Goal: Task Accomplishment & Management: Manage account settings

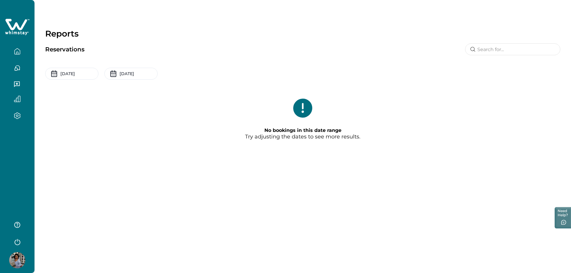
click at [19, 116] on icon "button" at bounding box center [17, 115] width 7 height 7
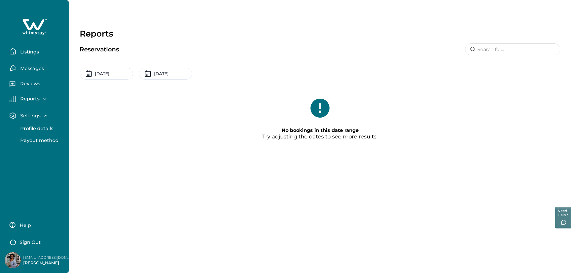
click at [35, 52] on p "Listings" at bounding box center [28, 52] width 21 height 6
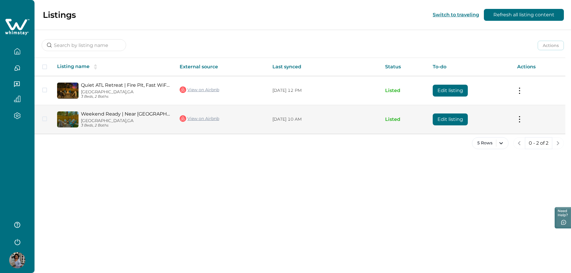
click at [468, 120] on button "Edit listing" at bounding box center [450, 120] width 35 height 12
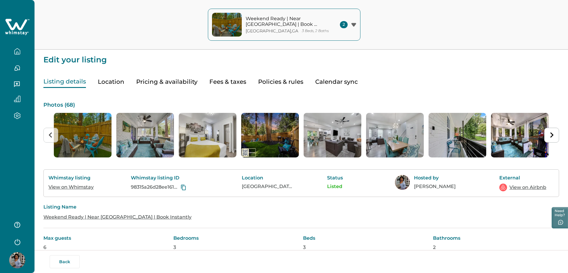
click at [160, 81] on button "Pricing & availability" at bounding box center [166, 82] width 61 height 12
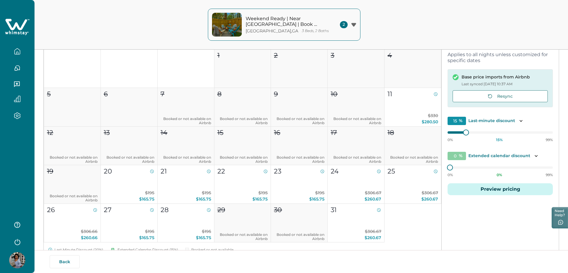
scroll to position [89, 0]
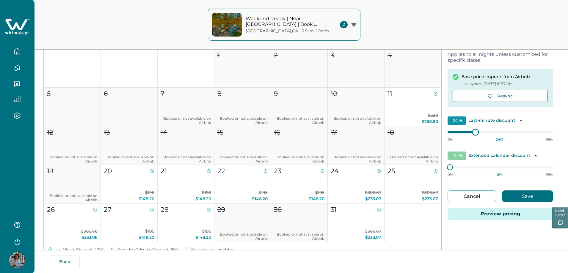
type input "25"
click at [474, 132] on div at bounding box center [476, 132] width 5 height 5
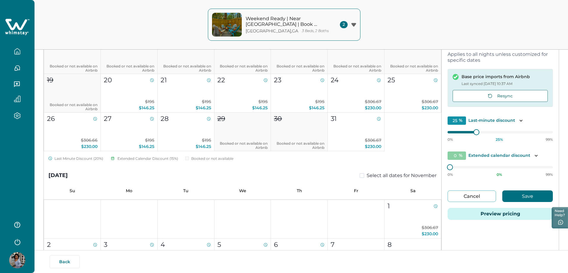
scroll to position [149, 0]
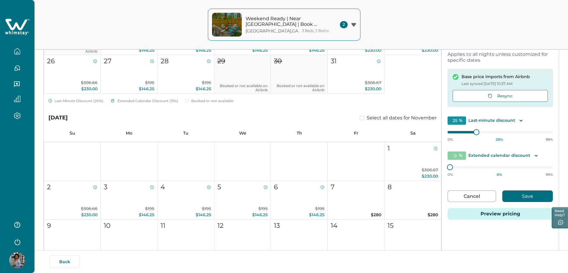
click at [519, 197] on button "Save" at bounding box center [527, 197] width 51 height 12
